Goal: Task Accomplishment & Management: Use online tool/utility

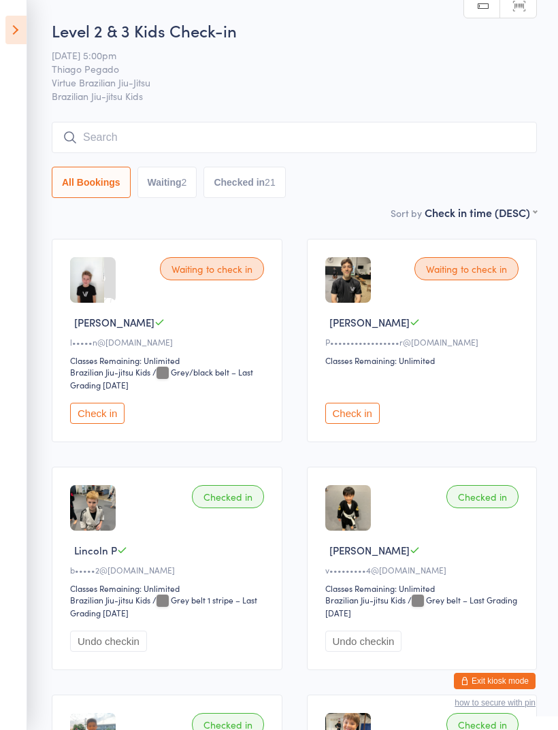
click at [25, 36] on icon at bounding box center [15, 30] width 21 height 29
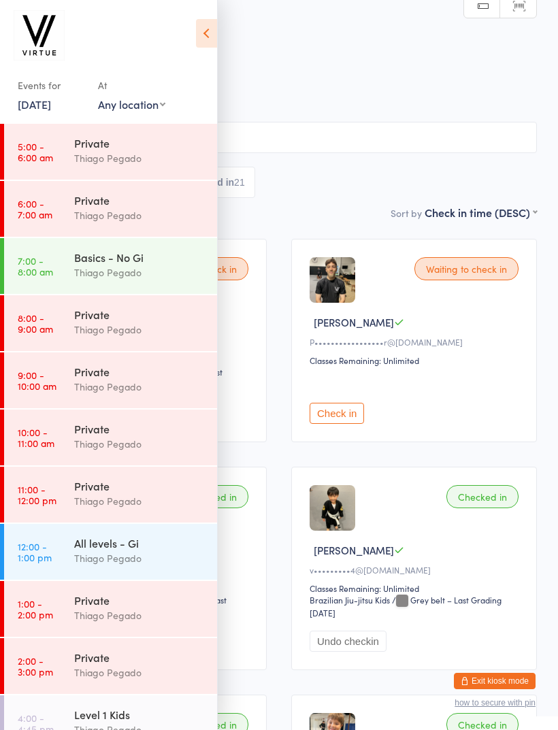
click at [496, 675] on button "Exit kiosk mode" at bounding box center [495, 681] width 82 height 16
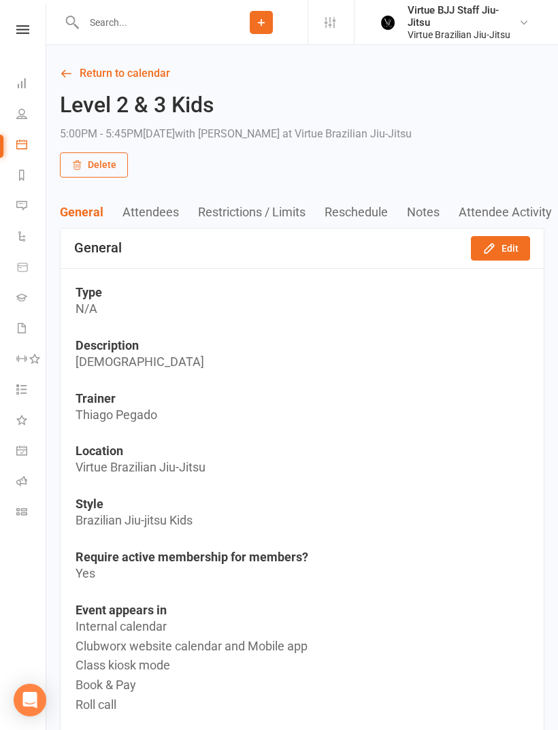
click at [22, 143] on icon at bounding box center [21, 144] width 11 height 11
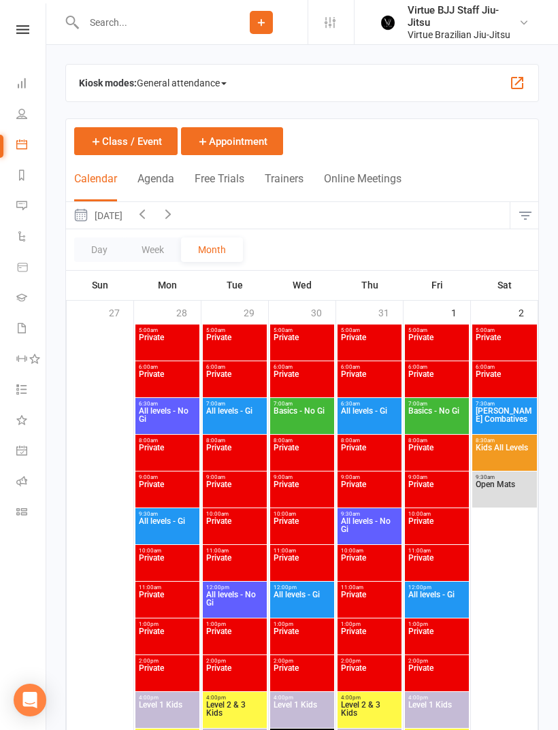
click at [225, 82] on span at bounding box center [223, 83] width 5 height 3
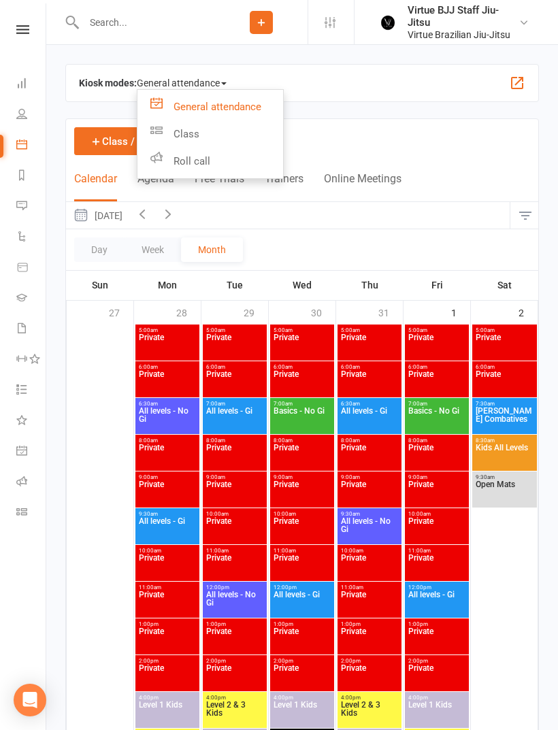
click at [211, 129] on link "Class" at bounding box center [210, 133] width 146 height 27
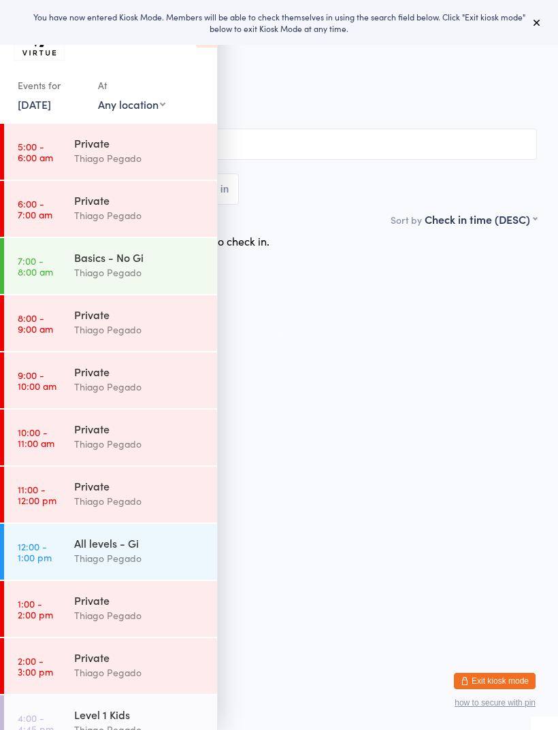
click at [530, 20] on button at bounding box center [537, 22] width 16 height 16
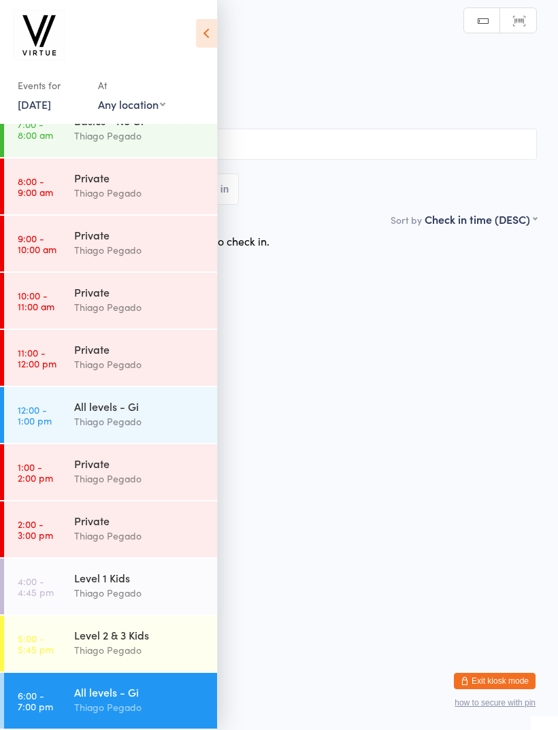
scroll to position [137, 0]
click at [152, 692] on div "All levels - Gi" at bounding box center [139, 692] width 131 height 15
click at [214, 29] on icon at bounding box center [206, 33] width 21 height 29
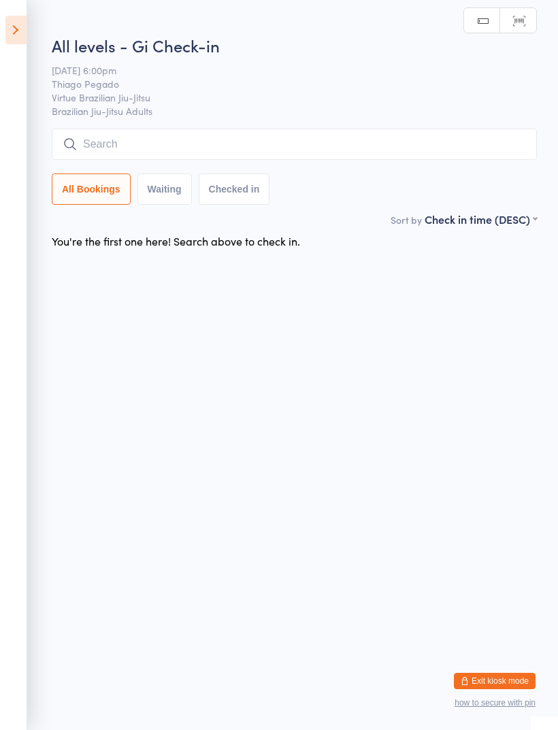
click at [297, 134] on input "search" at bounding box center [294, 144] width 485 height 31
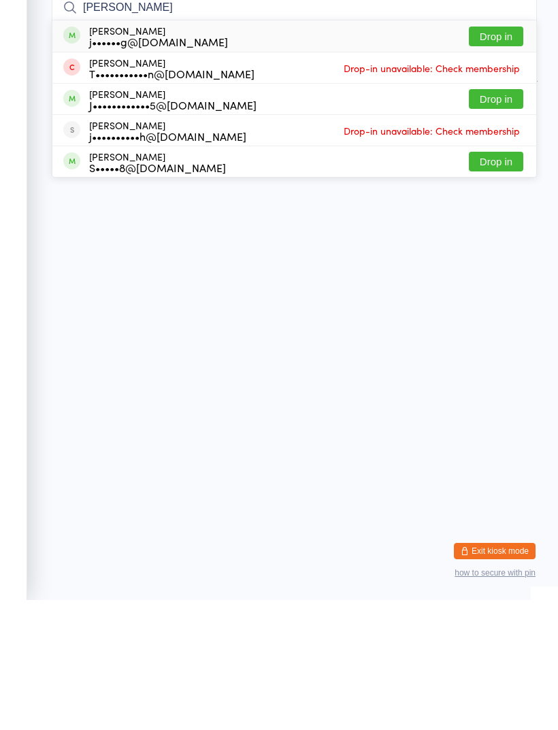
type input "Jamie"
click at [499, 157] on button "Drop in" at bounding box center [496, 167] width 54 height 20
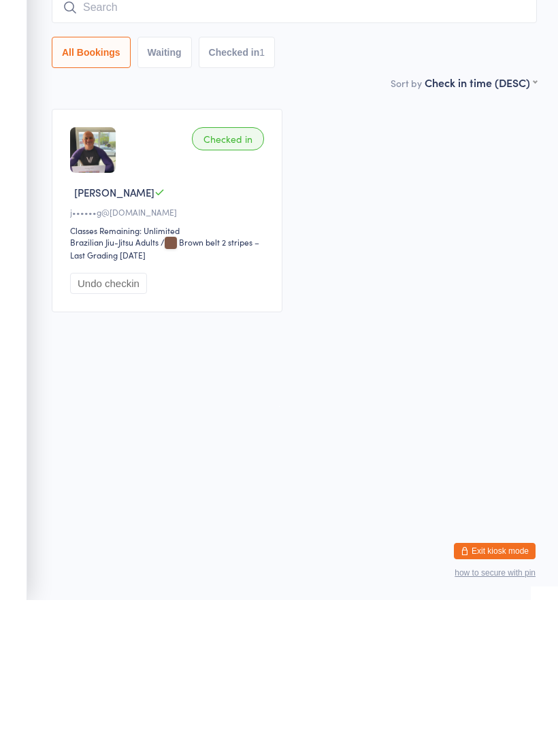
click at [247, 122] on input "search" at bounding box center [294, 137] width 485 height 31
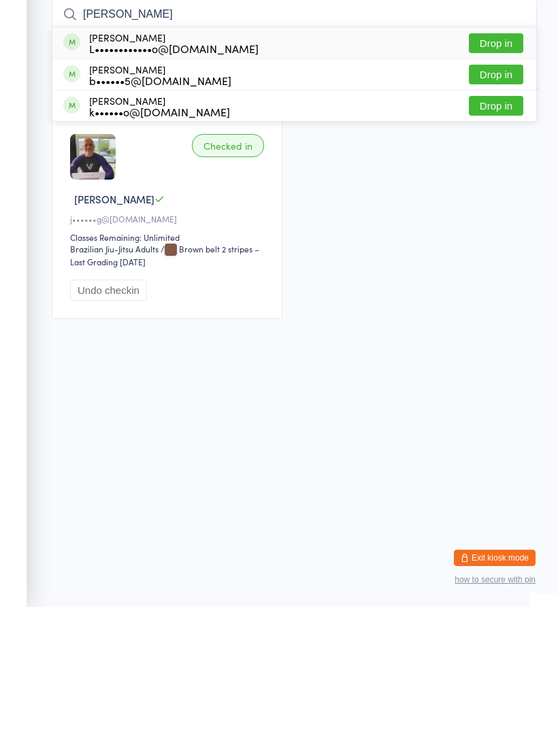
type input "Adam"
click at [496, 188] on button "Drop in" at bounding box center [496, 198] width 54 height 20
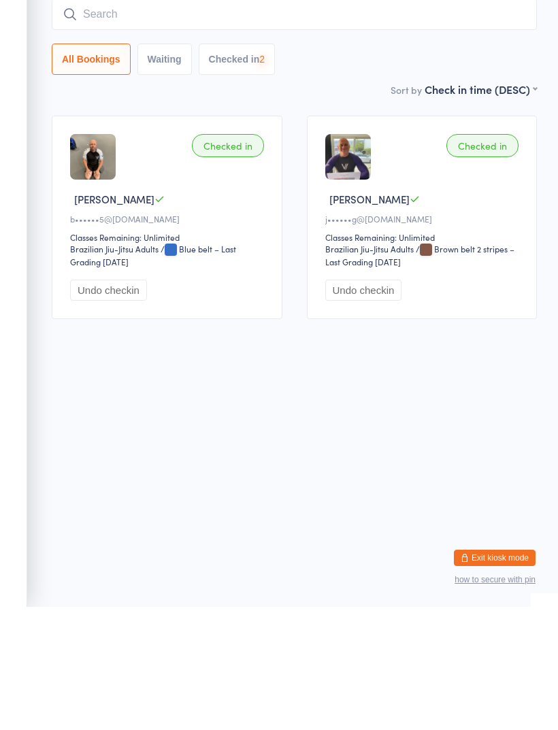
click at [287, 122] on input "search" at bounding box center [294, 137] width 485 height 31
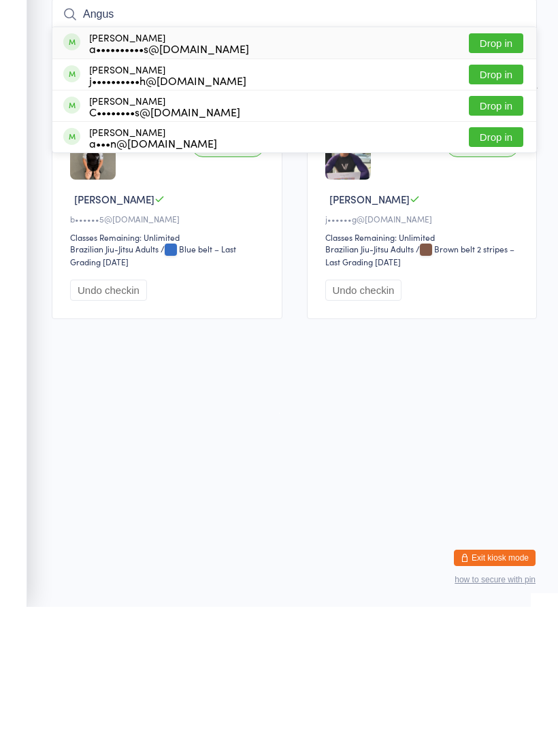
type input "Angus"
click at [494, 157] on button "Drop in" at bounding box center [496, 167] width 54 height 20
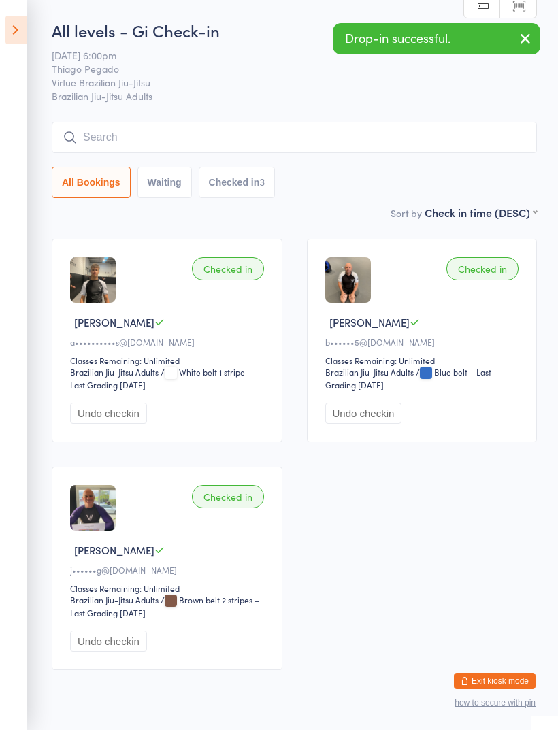
click at [289, 139] on input "search" at bounding box center [294, 137] width 485 height 31
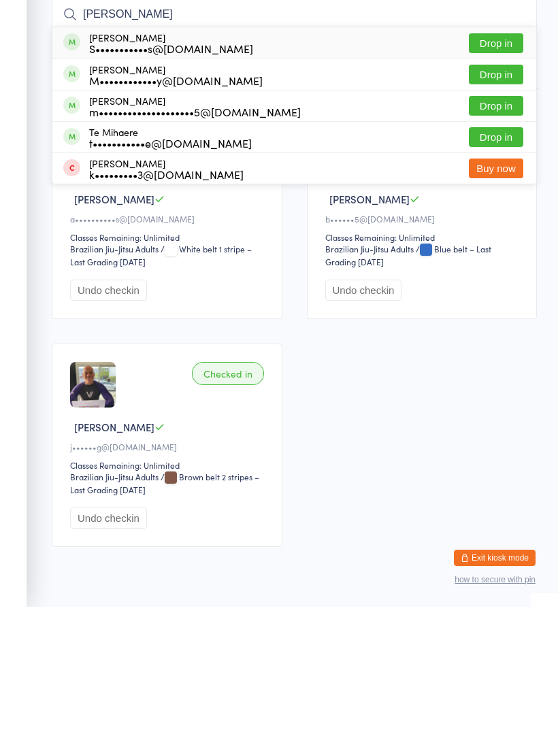
type input "Michael"
click at [498, 219] on button "Drop in" at bounding box center [496, 229] width 54 height 20
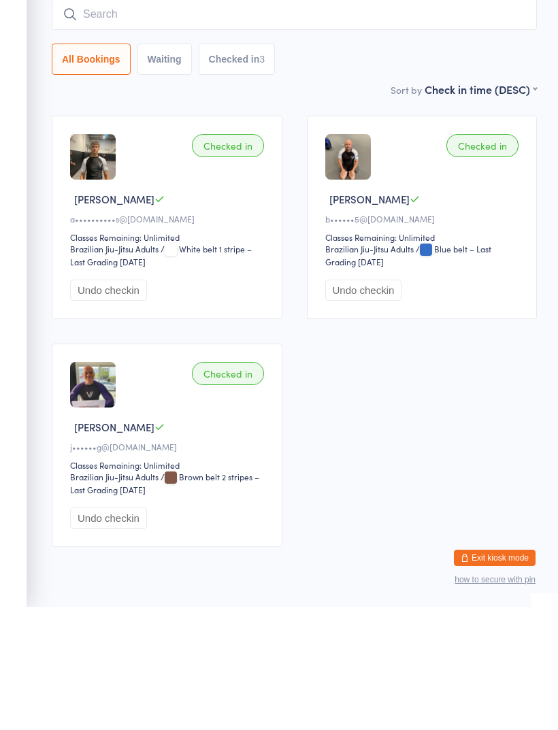
scroll to position [57, 0]
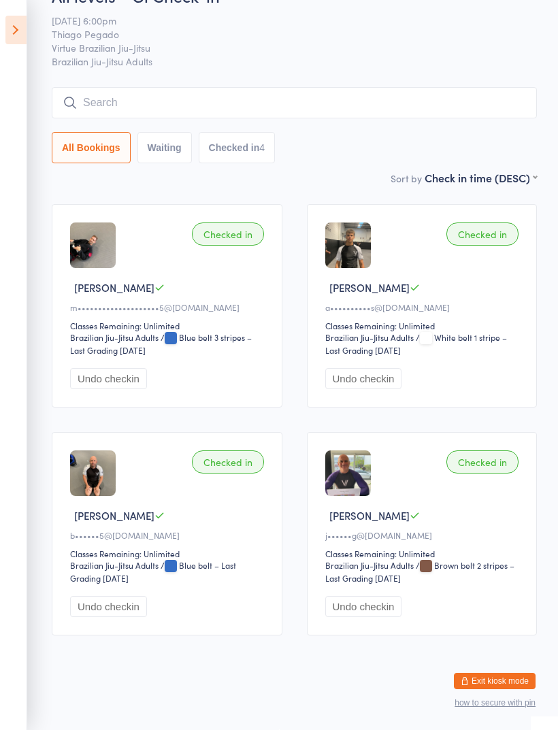
click at [556, 274] on ui-view "All levels - Gi Check-in 15 Aug 6:00pm Thiago Pegado Virtue Brazilian Jiu-Jitsu…" at bounding box center [279, 316] width 558 height 664
click at [284, 87] on input "search" at bounding box center [294, 102] width 485 height 31
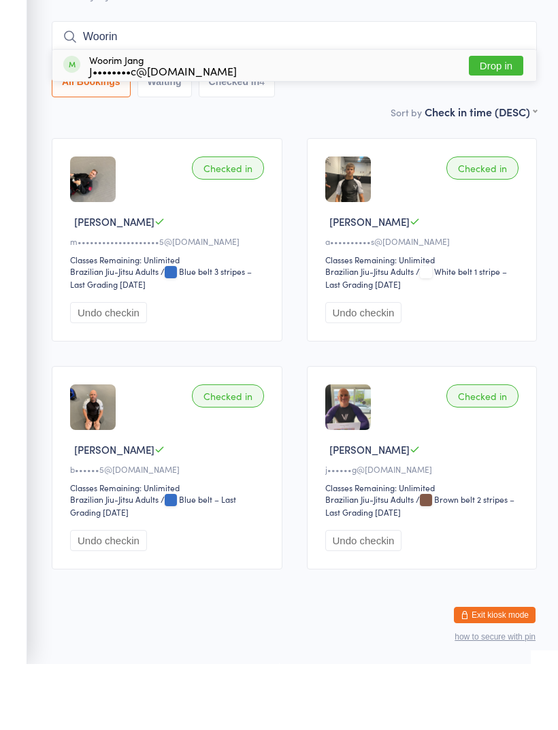
type input "Woorin"
click at [502, 122] on button "Drop in" at bounding box center [496, 132] width 54 height 20
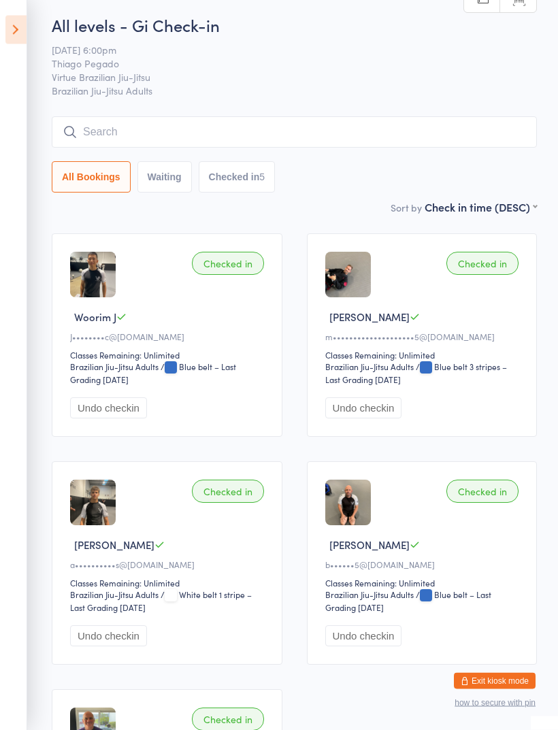
scroll to position [0, 0]
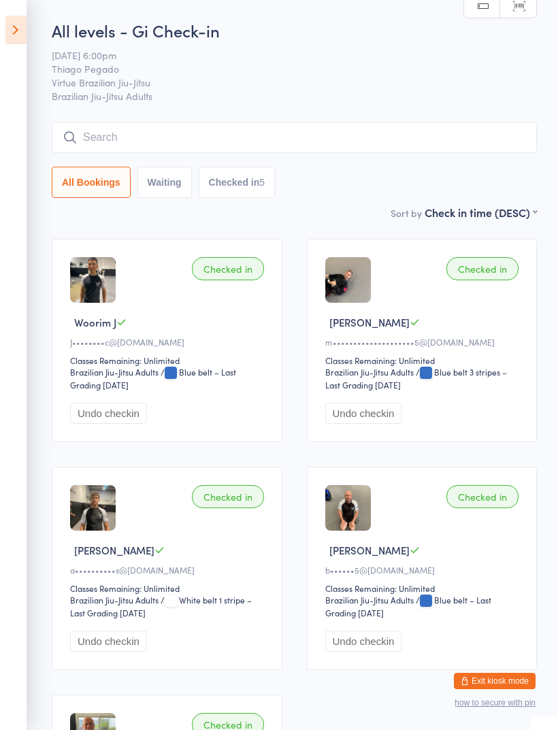
click at [384, 133] on input "search" at bounding box center [294, 137] width 485 height 31
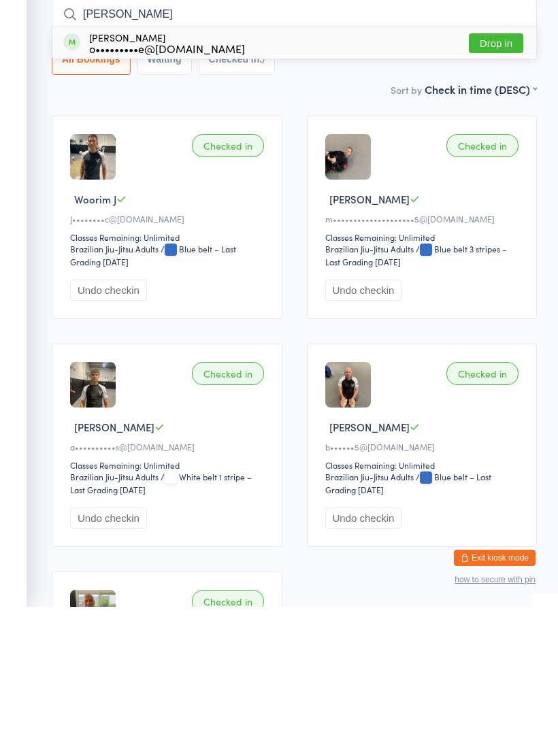
type input "Owen"
click at [500, 157] on button "Drop in" at bounding box center [496, 167] width 54 height 20
